Goal: Task Accomplishment & Management: Complete application form

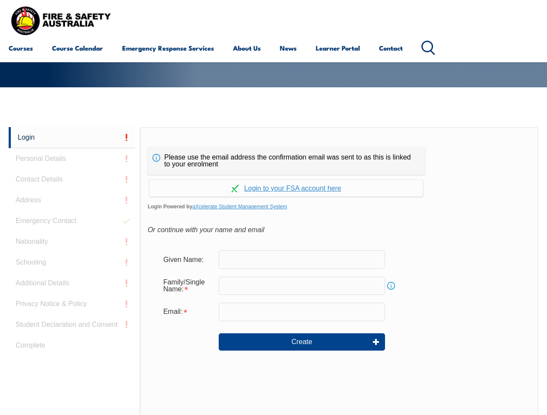
click at [273, 140] on div "Please use the email address the confirmation email was sent to as this is link…" at bounding box center [339, 308] width 398 height 363
click at [273, 271] on form "Given Name: Family/Single Name: Info Email: Create" at bounding box center [339, 307] width 383 height 130
click at [72, 138] on link "Login" at bounding box center [72, 137] width 126 height 21
click at [72, 159] on div "Login Personal Details Contact Details Address Emergency Contact Nationality Sc…" at bounding box center [74, 343] width 131 height 432
click at [72, 180] on div "Login Personal Details Contact Details Address Emergency Contact Nationality Sc…" at bounding box center [74, 343] width 131 height 432
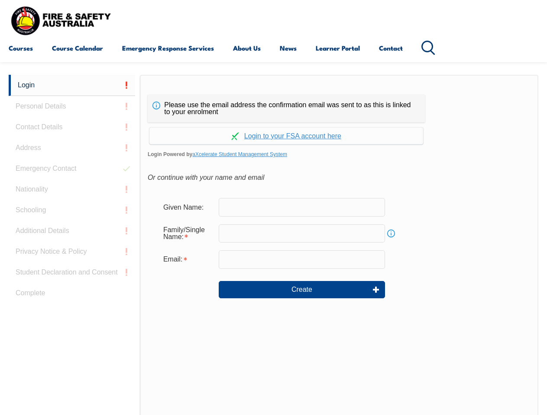
click at [72, 200] on div "Login Personal Details Contact Details Address Emergency Contact Nationality Sc…" at bounding box center [74, 291] width 131 height 432
click at [72, 221] on div "Login Personal Details Contact Details Address Emergency Contact Nationality Sc…" at bounding box center [74, 291] width 131 height 432
click at [72, 242] on div "Login Personal Details Contact Details Address Emergency Contact Nationality Sc…" at bounding box center [74, 291] width 131 height 432
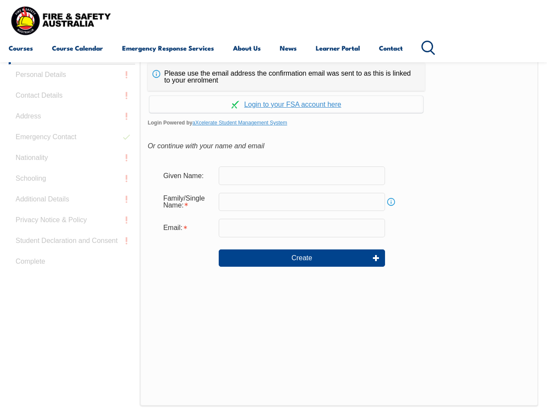
click at [72, 263] on div "Login Personal Details Contact Details Address Emergency Contact Nationality Sc…" at bounding box center [74, 259] width 131 height 432
click at [72, 283] on div "Login Personal Details Contact Details Address Emergency Contact Nationality Sc…" at bounding box center [74, 259] width 131 height 432
